Goal: Find contact information: Obtain details needed to contact an individual or organization

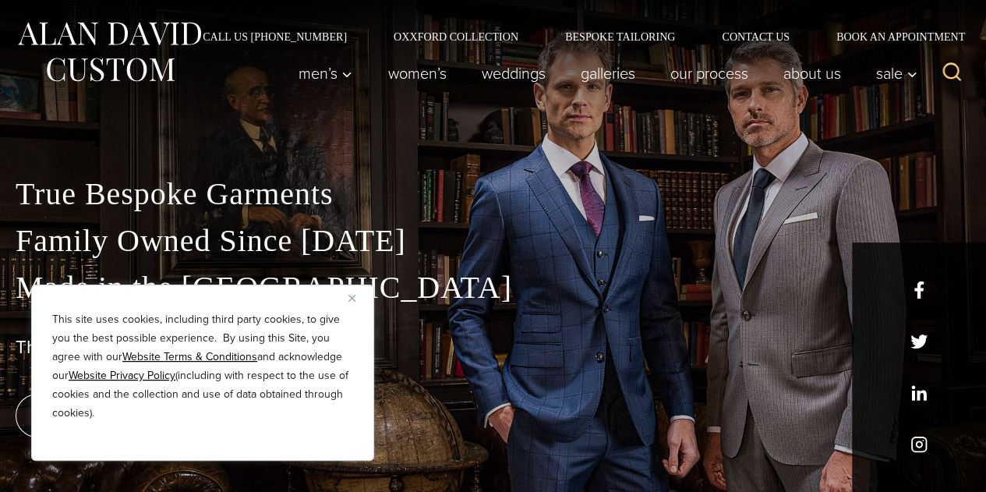
click at [351, 306] on div "This site uses cookies, including third party cookies, to give you the best pos…" at bounding box center [202, 372] width 343 height 176
click at [762, 33] on link "Contact Us" at bounding box center [755, 36] width 115 height 11
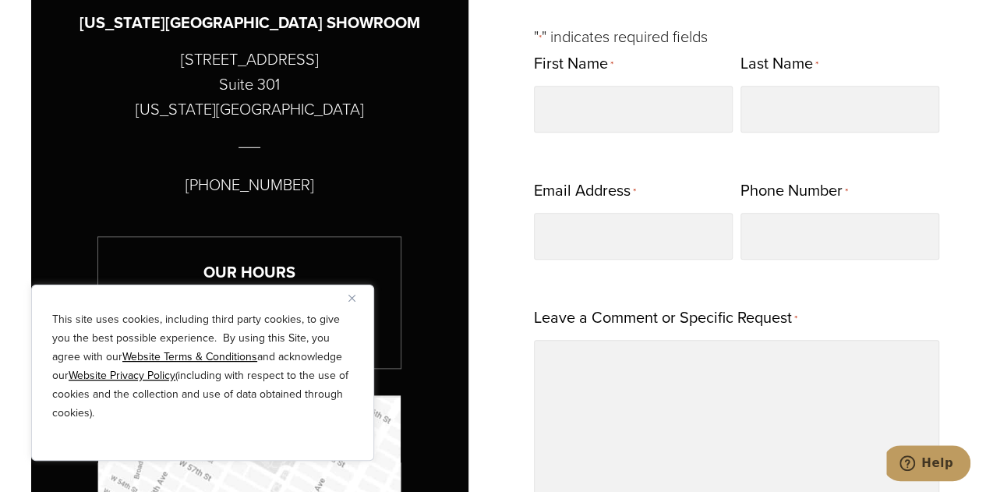
scroll to position [733, 0]
click at [348, 288] on div "This site uses cookies, including third party cookies, to give you the best pos…" at bounding box center [202, 372] width 343 height 176
click at [362, 308] on div "This site uses cookies, including third party cookies, to give you the best pos…" at bounding box center [202, 372] width 343 height 176
click at [359, 297] on button "Close" at bounding box center [357, 297] width 19 height 19
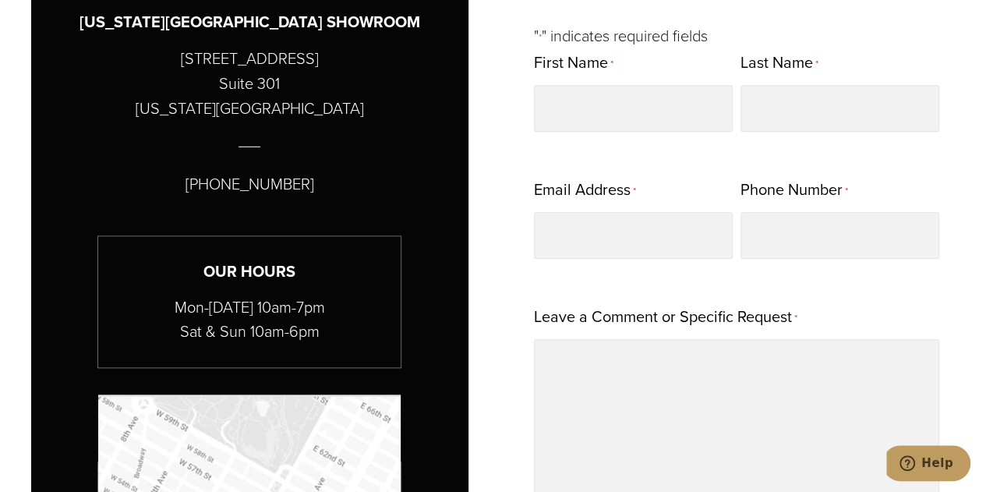
click at [377, 161] on div at bounding box center [249, 146] width 359 height 51
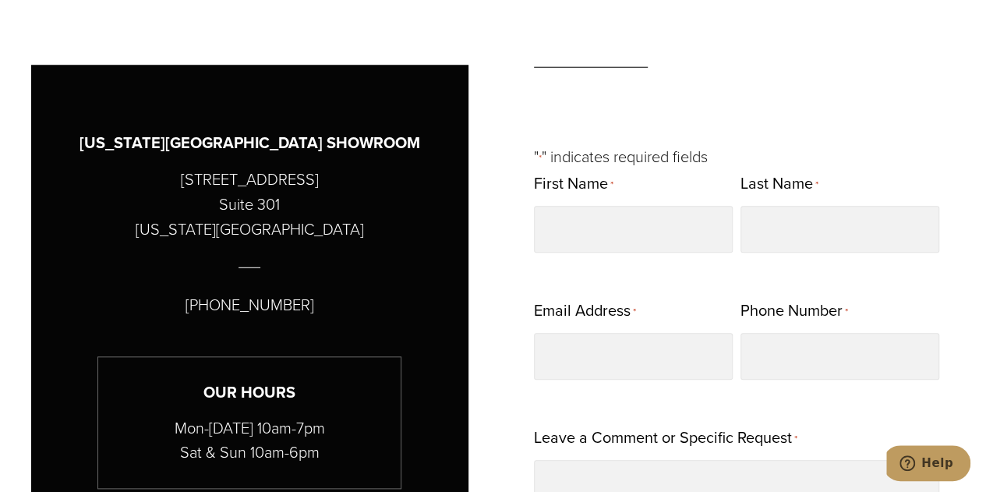
scroll to position [613, 0]
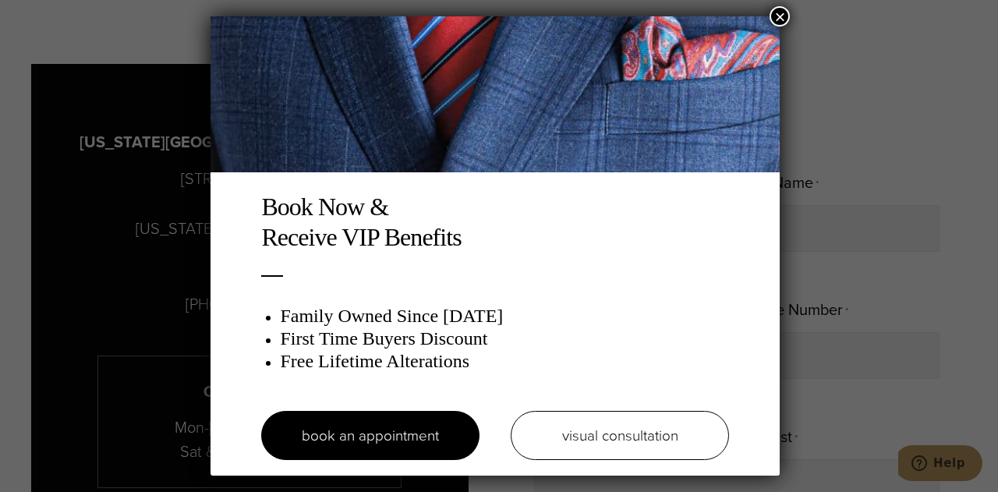
click at [786, 16] on button "×" at bounding box center [779, 16] width 20 height 20
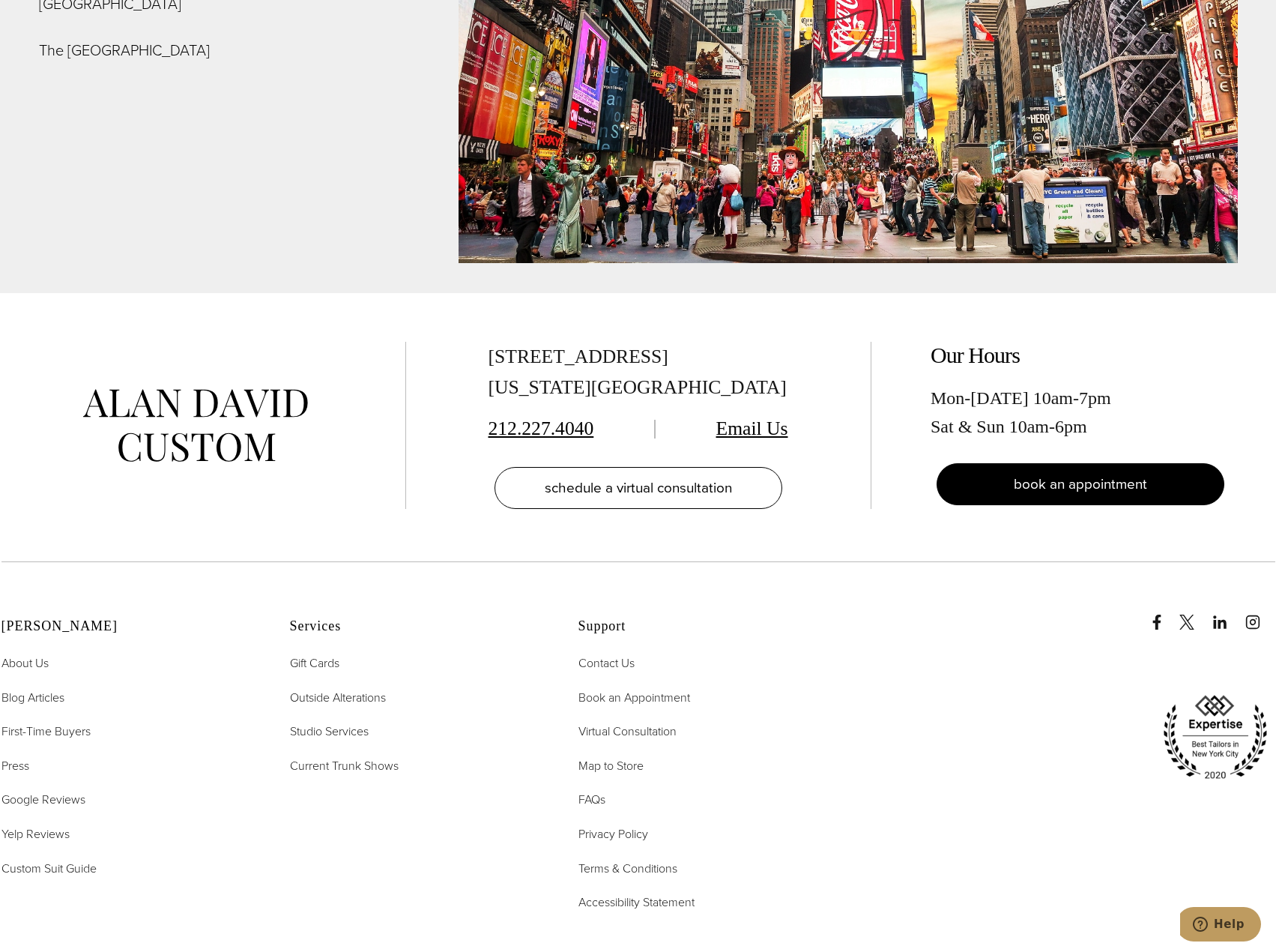
scroll to position [6035, 0]
